Goal: Check status

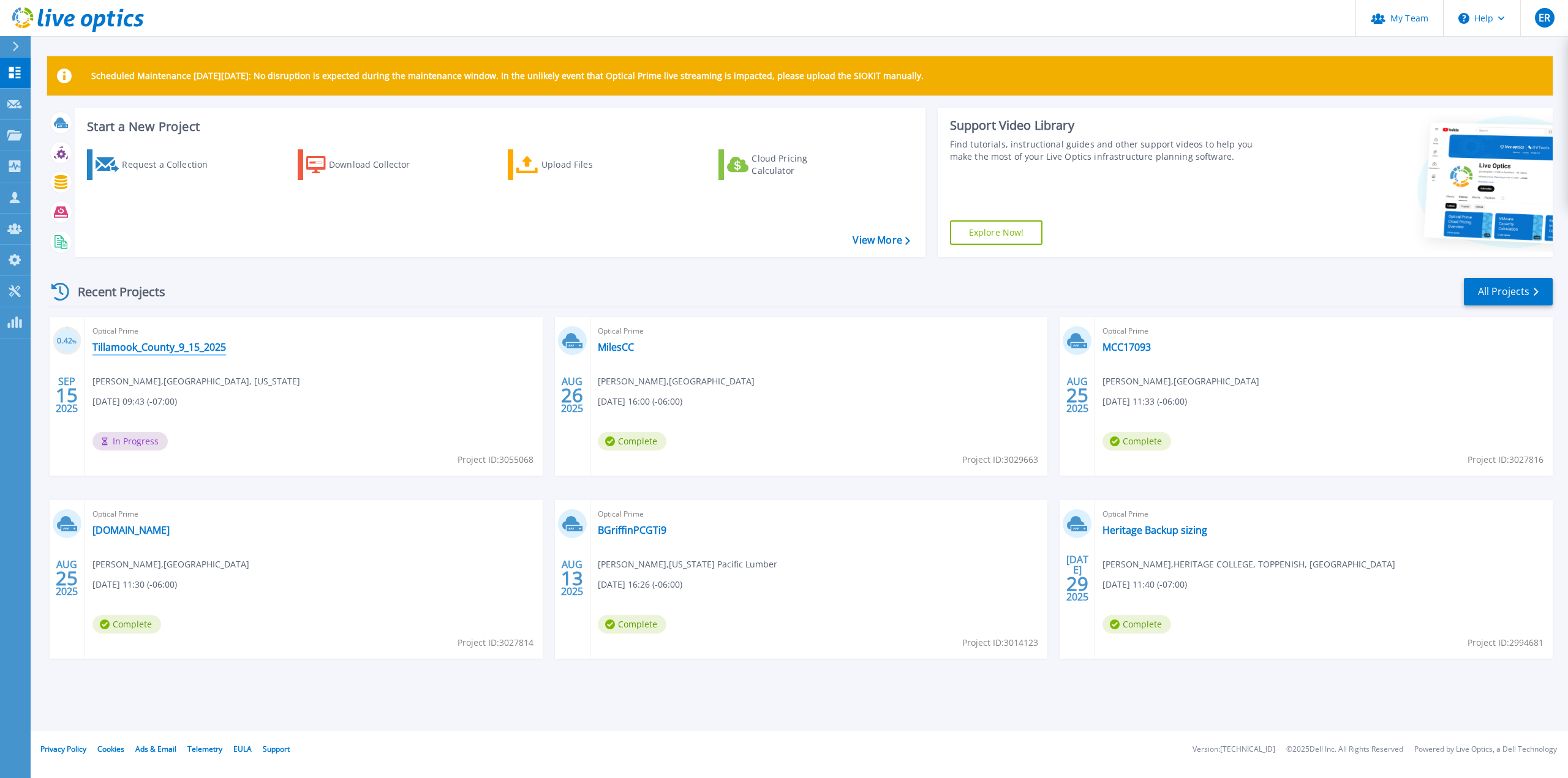
click at [166, 351] on link "Tillamook_County_9_15_2025" at bounding box center [159, 347] width 133 height 12
